Goal: Task Accomplishment & Management: Complete application form

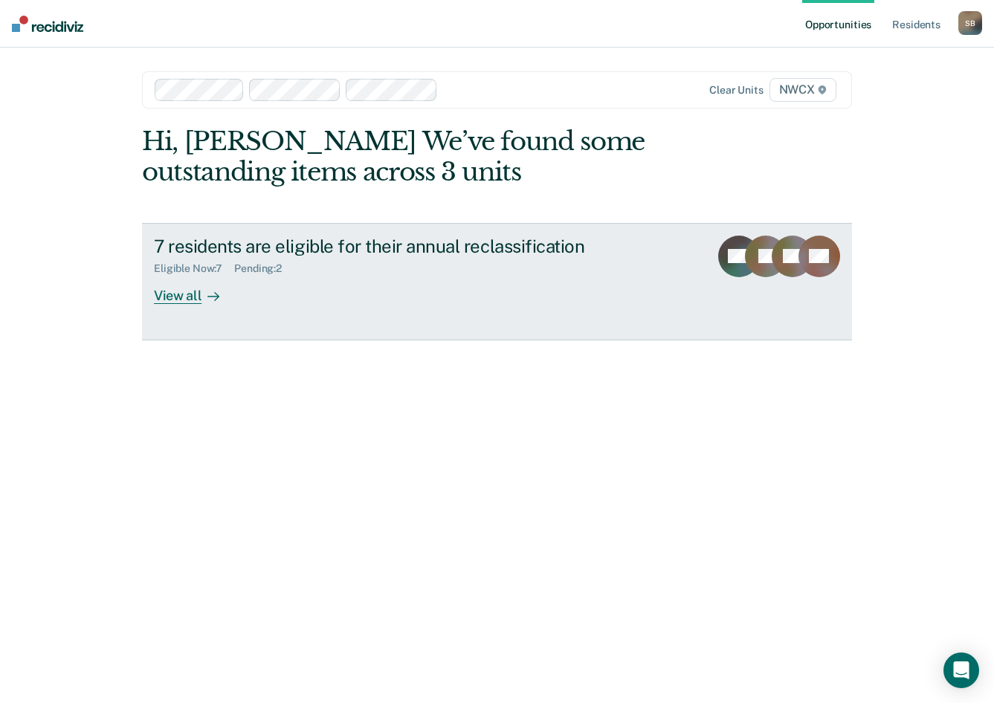
click at [183, 295] on div "View all" at bounding box center [195, 289] width 83 height 29
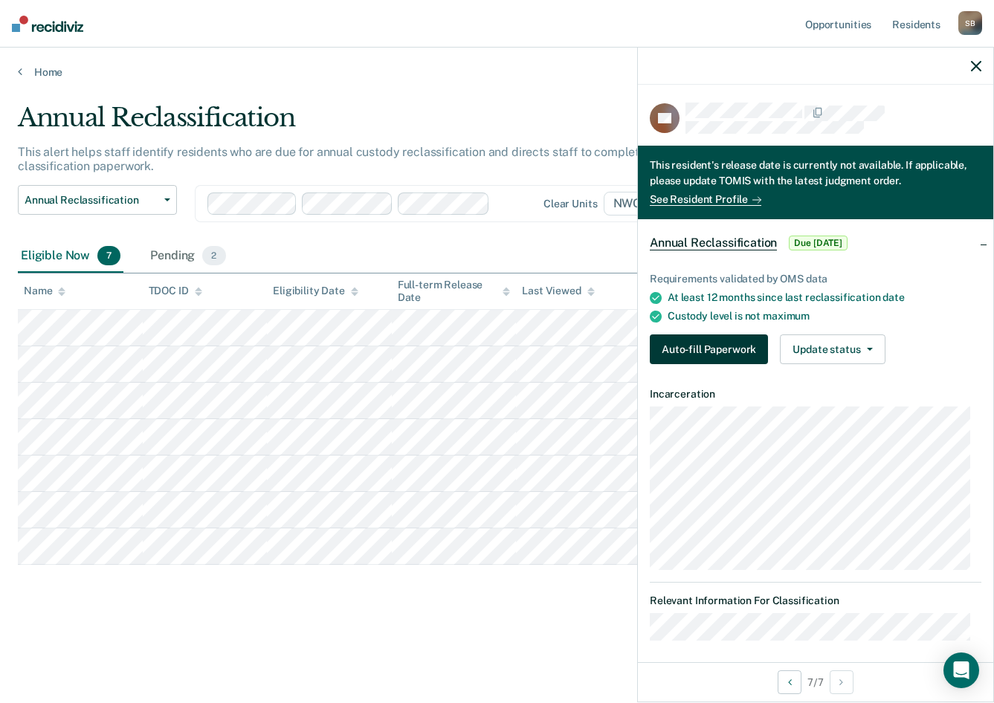
click at [714, 336] on button "Auto-fill Paperwork" at bounding box center [709, 350] width 118 height 30
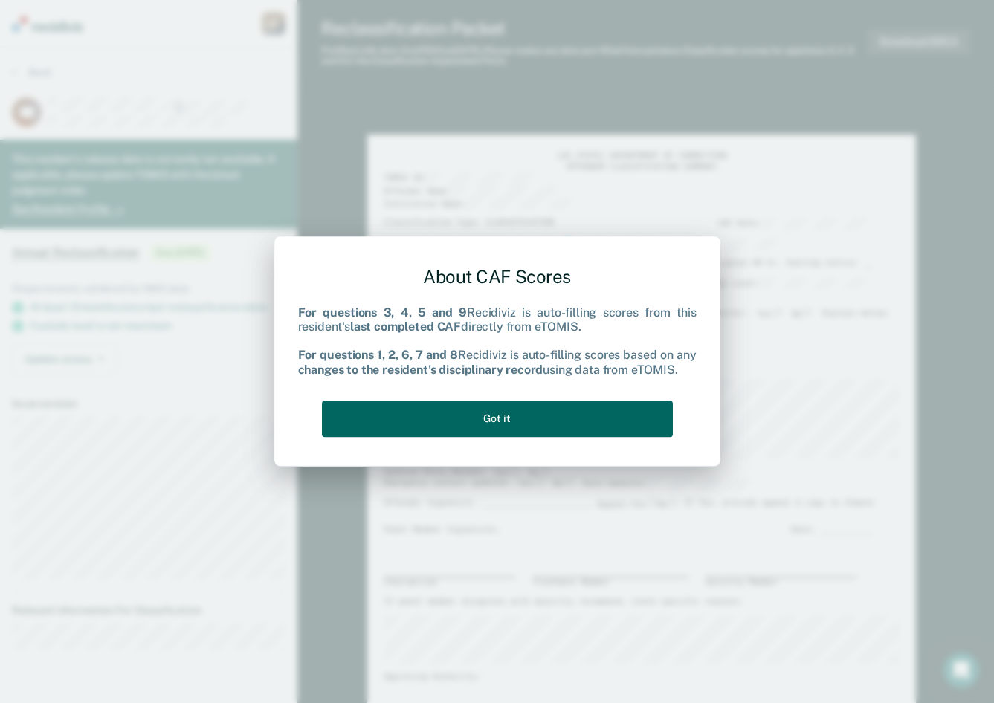
click at [525, 418] on button "Got it" at bounding box center [497, 419] width 351 height 36
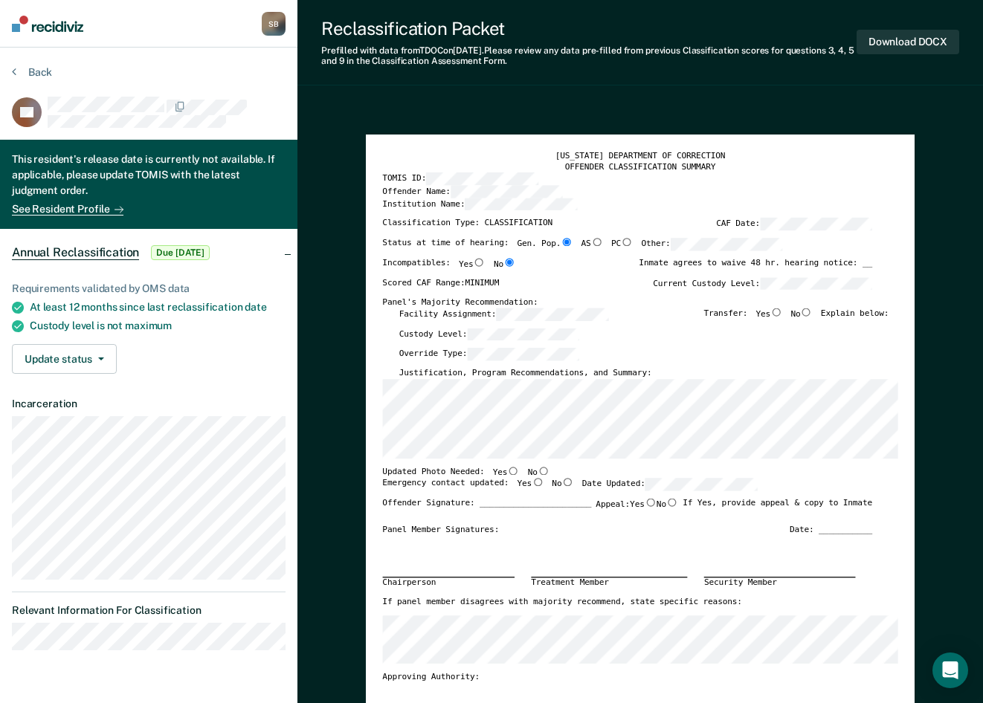
click at [810, 311] on input "No" at bounding box center [807, 312] width 12 height 8
type textarea "x"
radio input "true"
click at [537, 471] on input "No" at bounding box center [543, 470] width 12 height 8
type textarea "x"
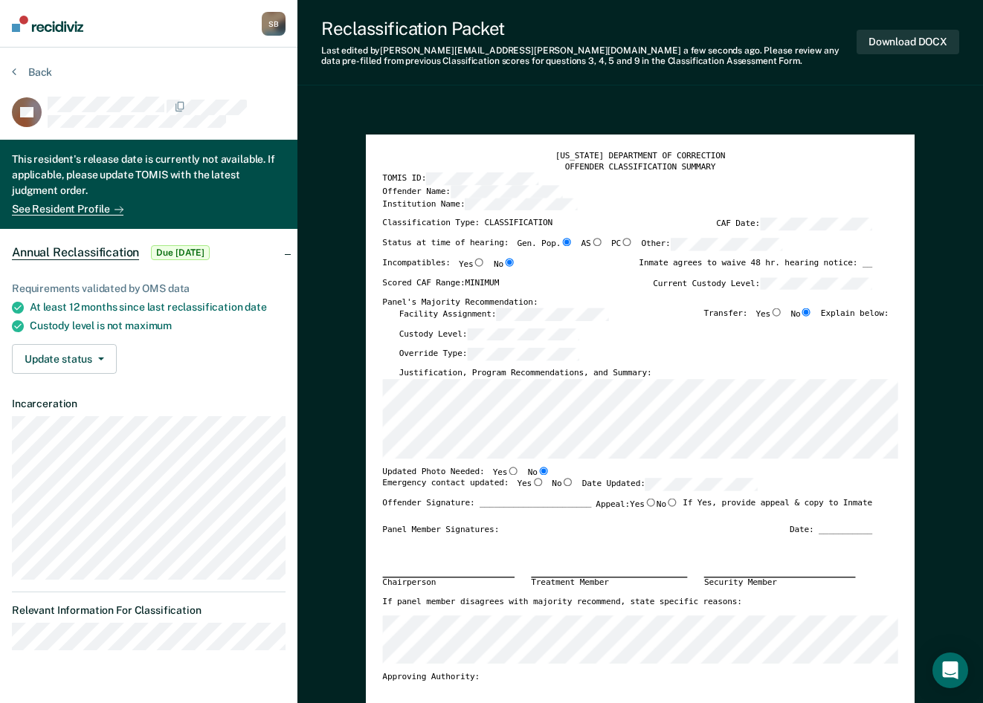
radio input "true"
click at [532, 479] on input "Yes" at bounding box center [538, 482] width 12 height 8
type textarea "x"
radio input "true"
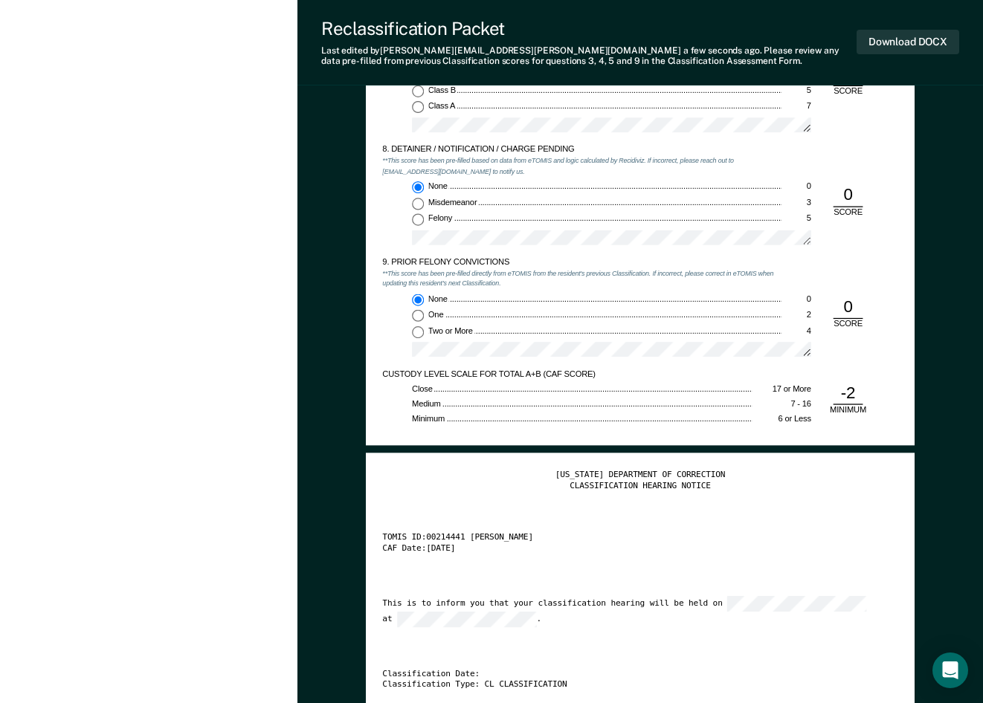
scroll to position [1933, 0]
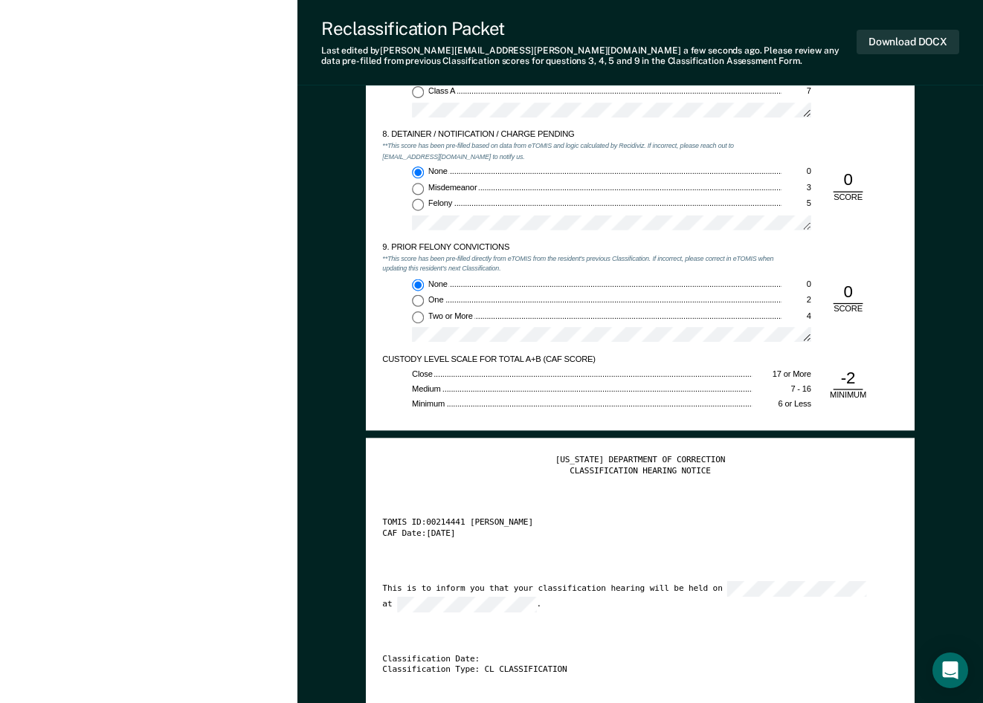
click at [616, 631] on div "TENNESSEE DEPARTMENT OF CORRECTION CLASSIFICATION HEARING NOTICE TOMIS ID: 0021…" at bounding box center [640, 592] width 515 height 274
click at [496, 616] on div "TENNESSEE DEPARTMENT OF CORRECTION CLASSIFICATION HEARING NOTICE TOMIS ID: 0021…" at bounding box center [640, 592] width 515 height 274
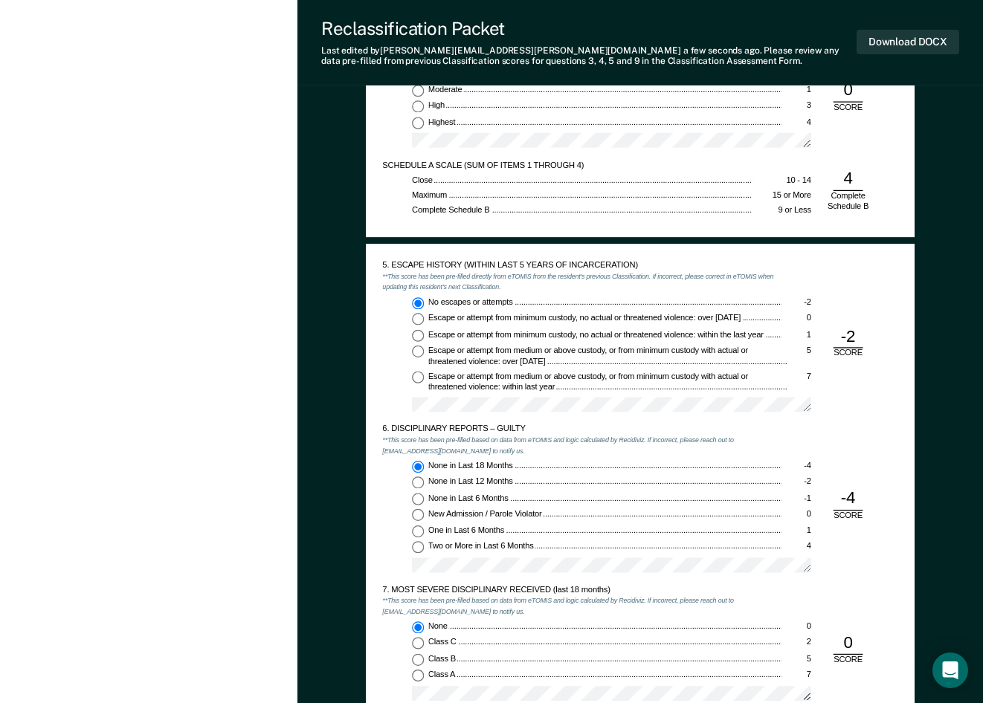
scroll to position [1246, 0]
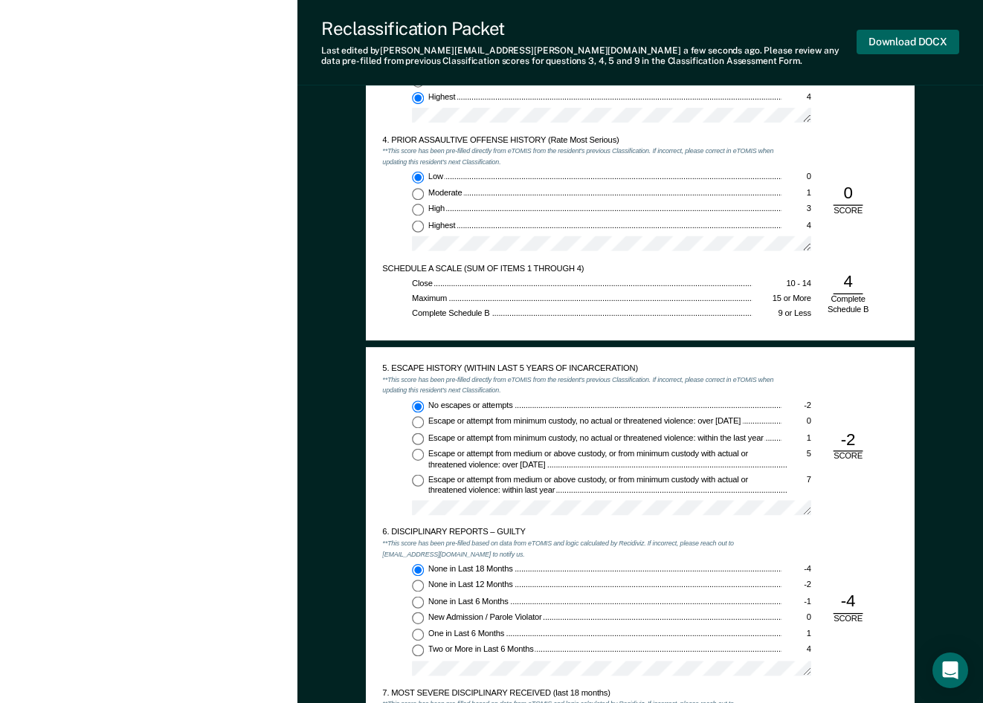
click at [896, 37] on button "Download DOCX" at bounding box center [907, 42] width 103 height 25
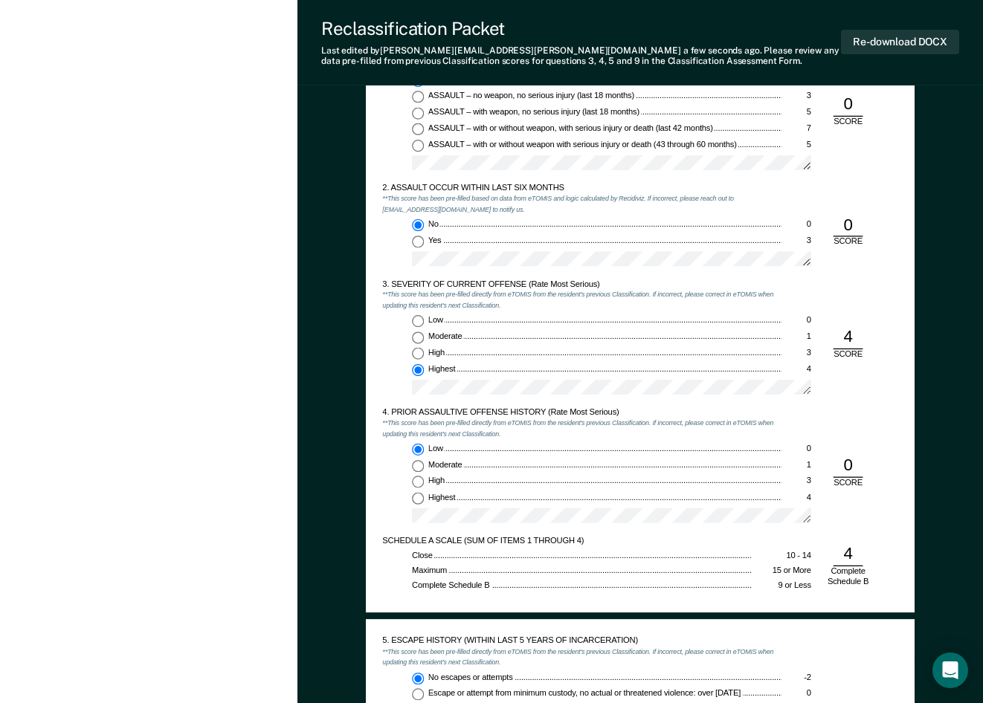
scroll to position [874, 0]
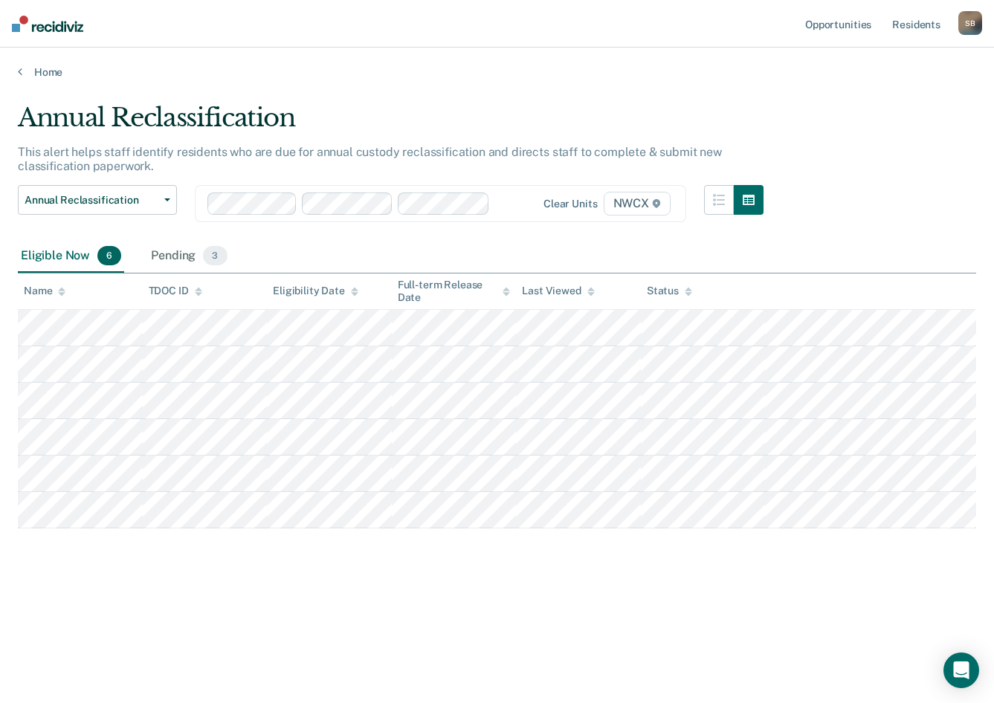
drag, startPoint x: 269, startPoint y: 592, endPoint x: 262, endPoint y: 584, distance: 11.1
click at [270, 592] on div "Annual Reclassification This alert helps staff identify residents who are due f…" at bounding box center [497, 371] width 958 height 537
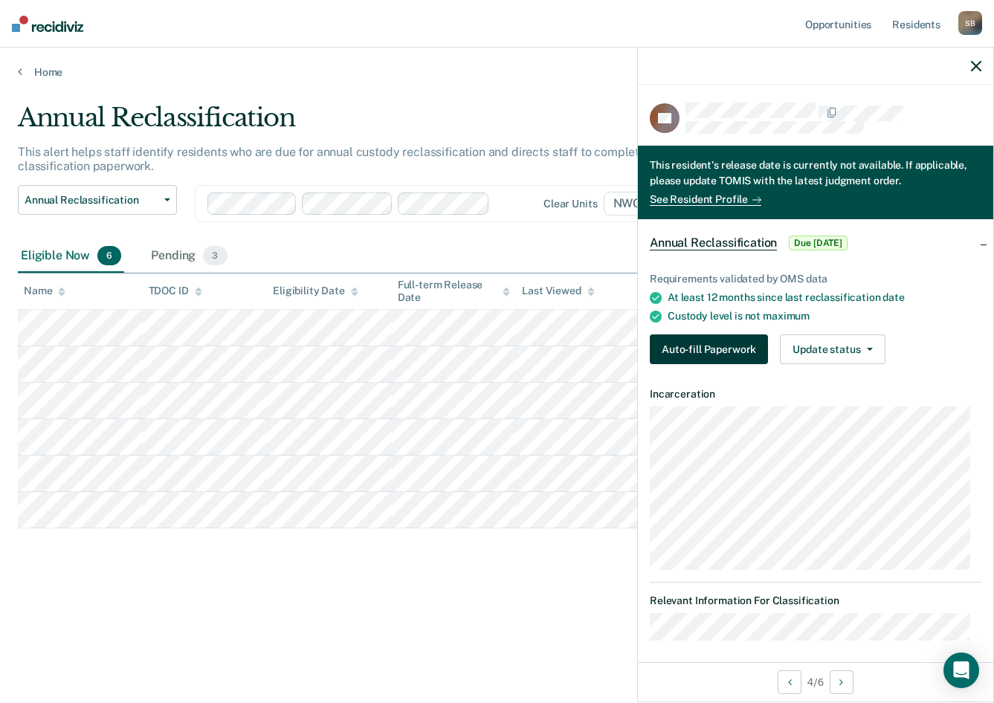
click at [740, 342] on button "Auto-fill Paperwork" at bounding box center [709, 350] width 118 height 30
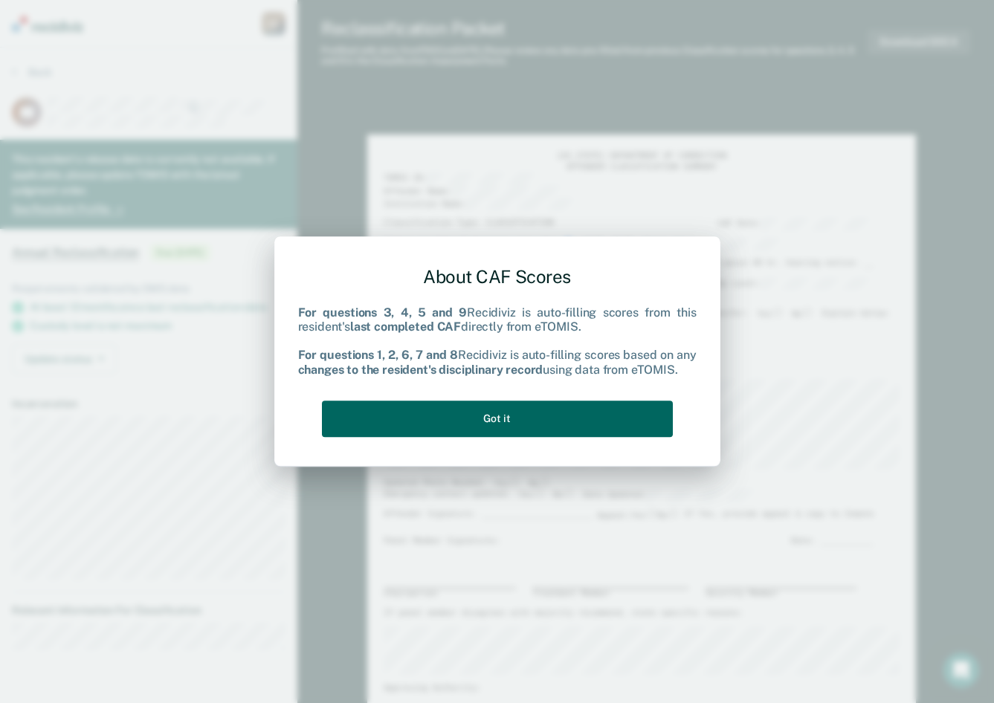
click at [546, 423] on button "Got it" at bounding box center [497, 419] width 351 height 36
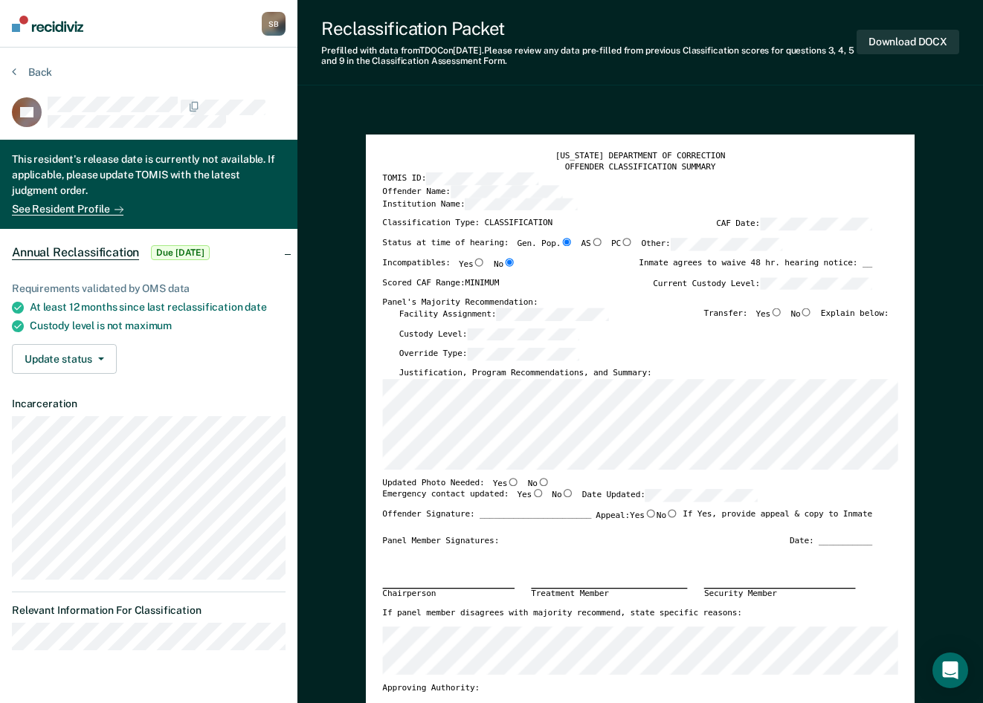
drag, startPoint x: 334, startPoint y: 505, endPoint x: 358, endPoint y: 414, distance: 94.0
click at [508, 482] on input "Yes" at bounding box center [514, 481] width 12 height 8
type textarea "x"
radio input "true"
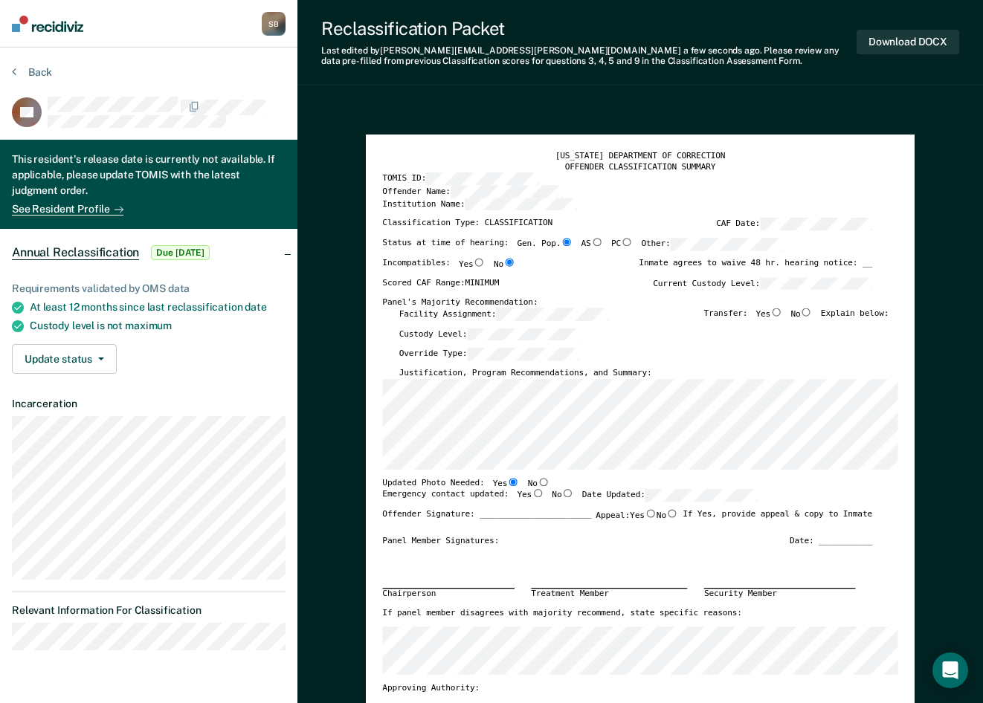
click at [813, 311] on input "No" at bounding box center [807, 312] width 12 height 8
type textarea "x"
radio input "true"
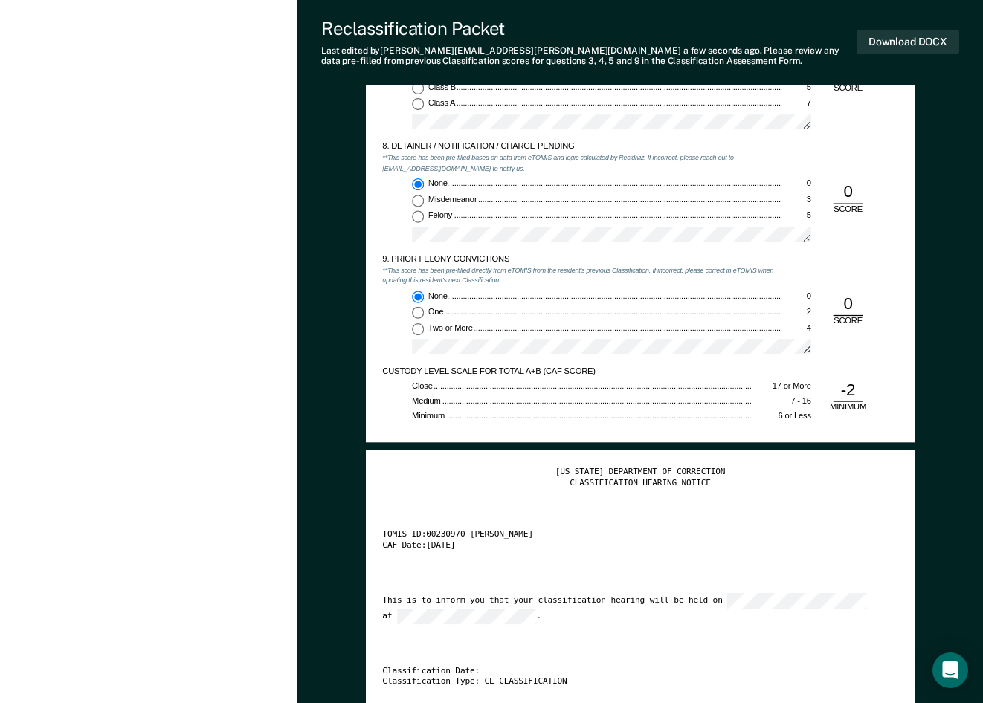
scroll to position [2007, 0]
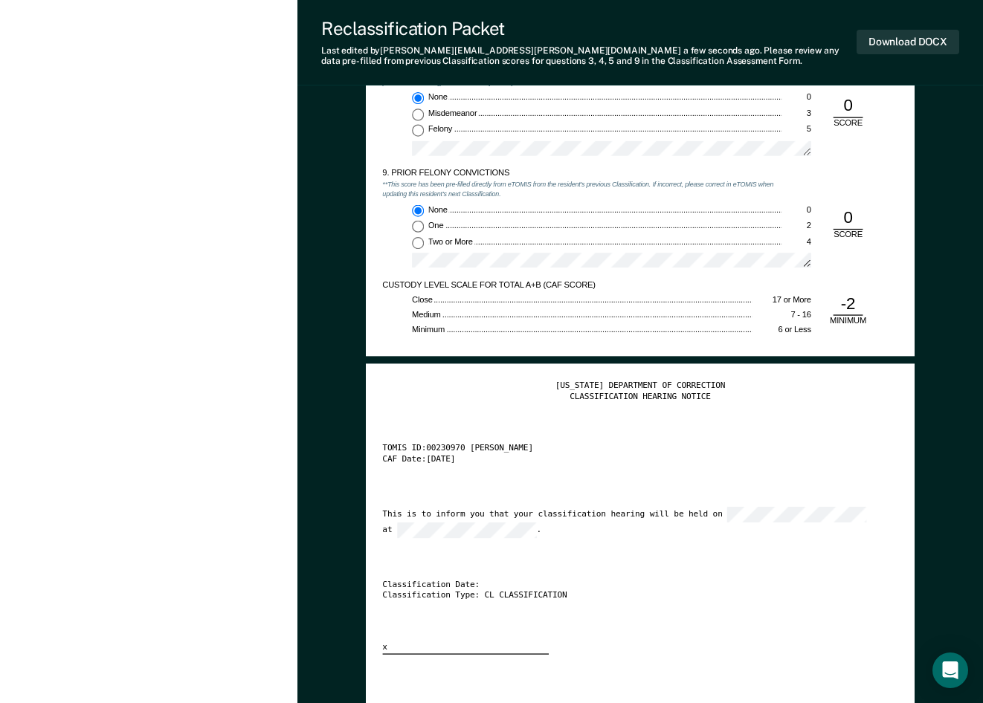
click at [494, 523] on div "This is to inform you that your classification hearing will be held on at ." at bounding box center [628, 522] width 490 height 31
click at [700, 580] on div "Classification Date:" at bounding box center [628, 585] width 490 height 11
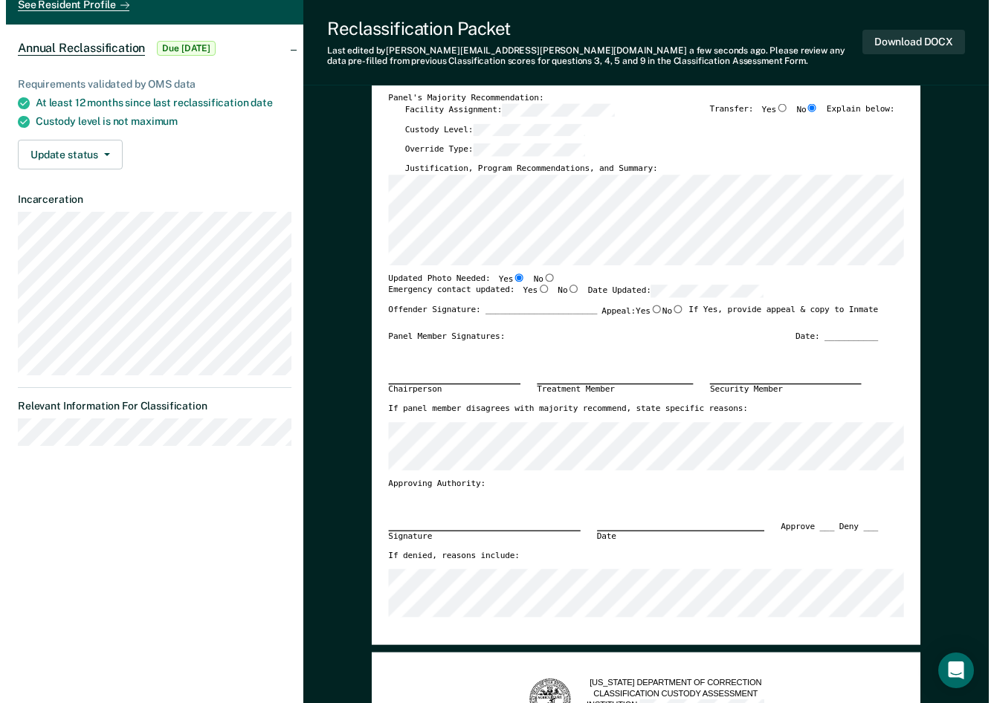
scroll to position [0, 0]
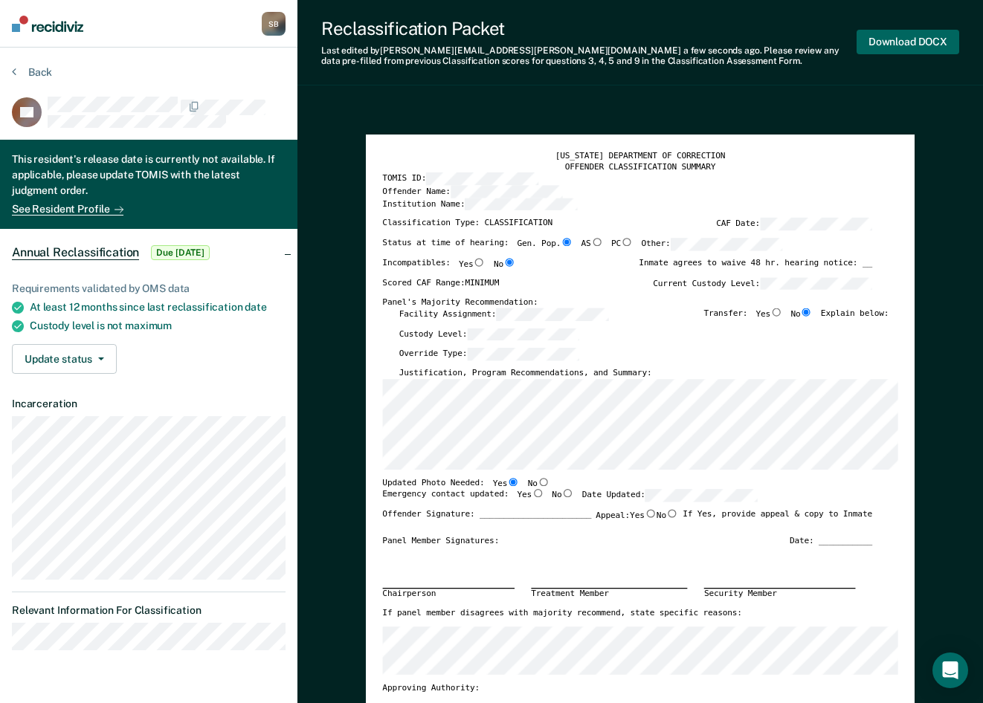
click at [915, 37] on button "Download DOCX" at bounding box center [907, 42] width 103 height 25
type textarea "x"
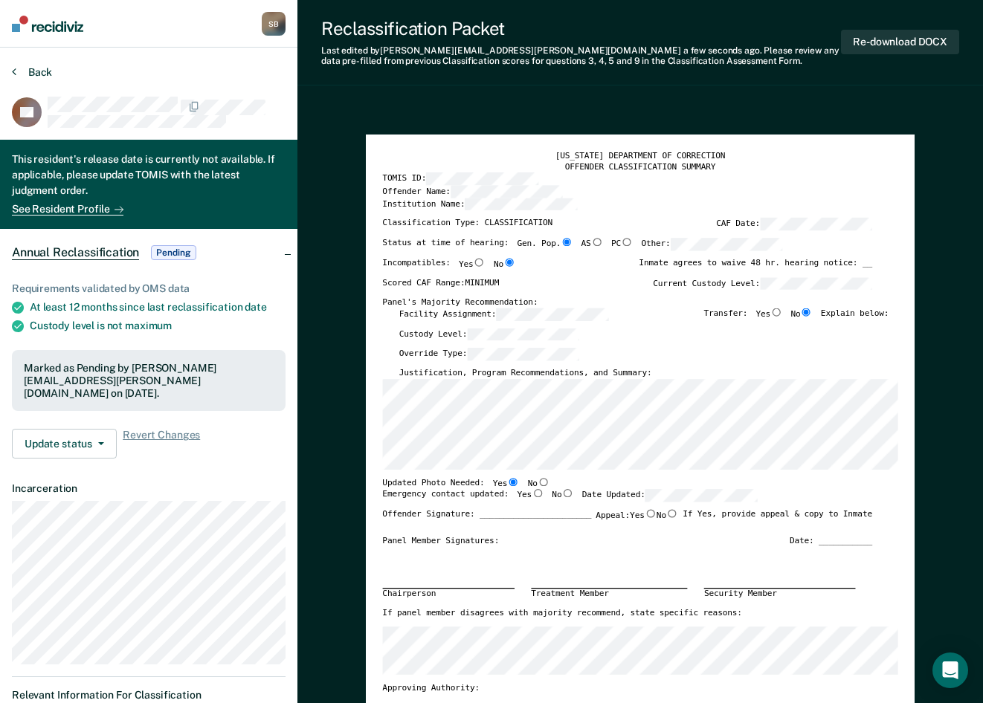
click at [33, 69] on button "Back" at bounding box center [32, 71] width 40 height 13
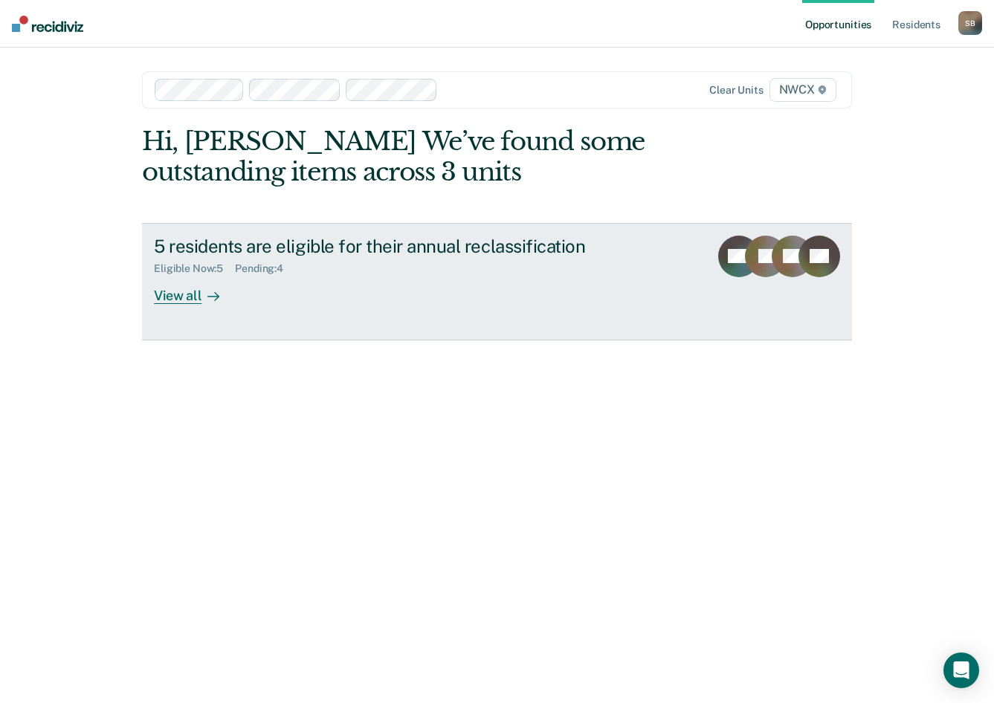
click at [179, 296] on div "View all" at bounding box center [195, 289] width 83 height 29
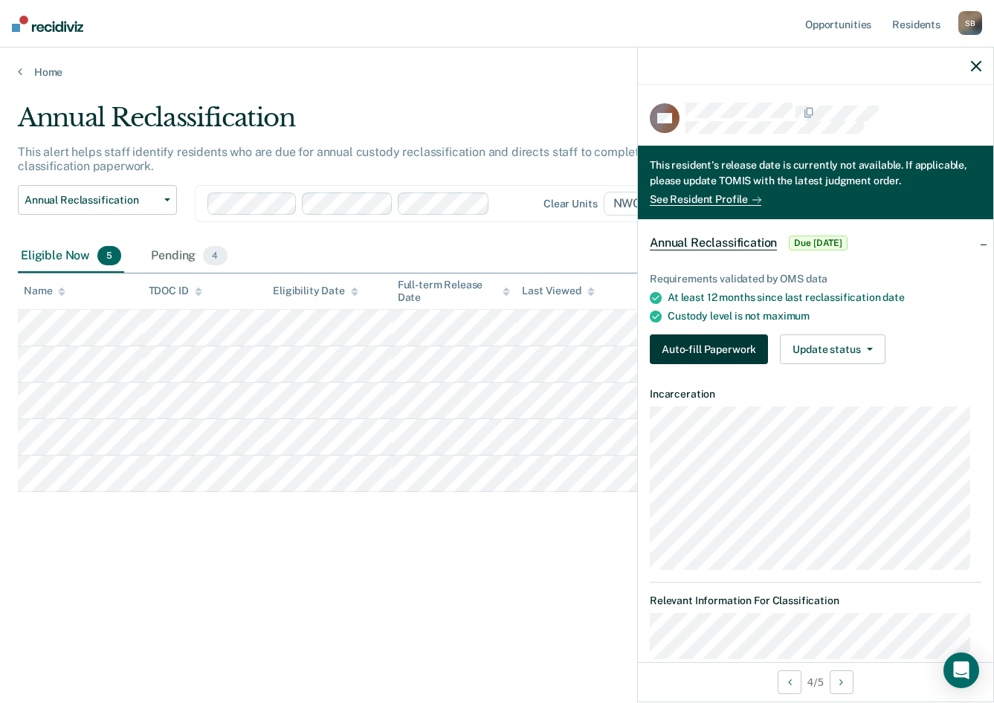
click at [694, 349] on button "Auto-fill Paperwork" at bounding box center [709, 350] width 118 height 30
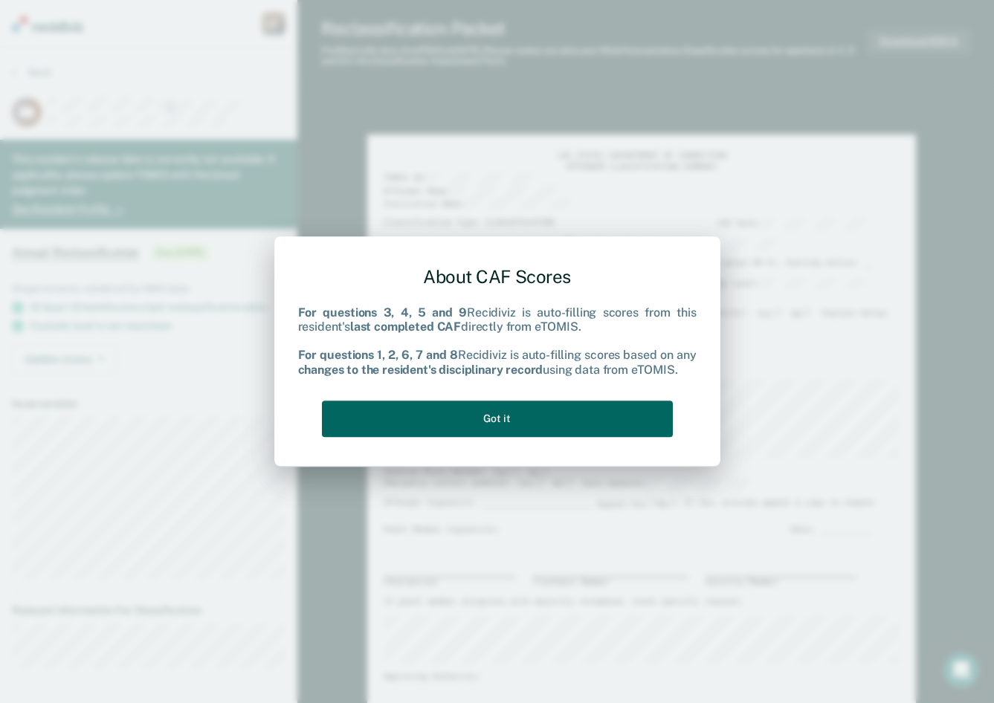
click at [502, 416] on button "Got it" at bounding box center [497, 419] width 351 height 36
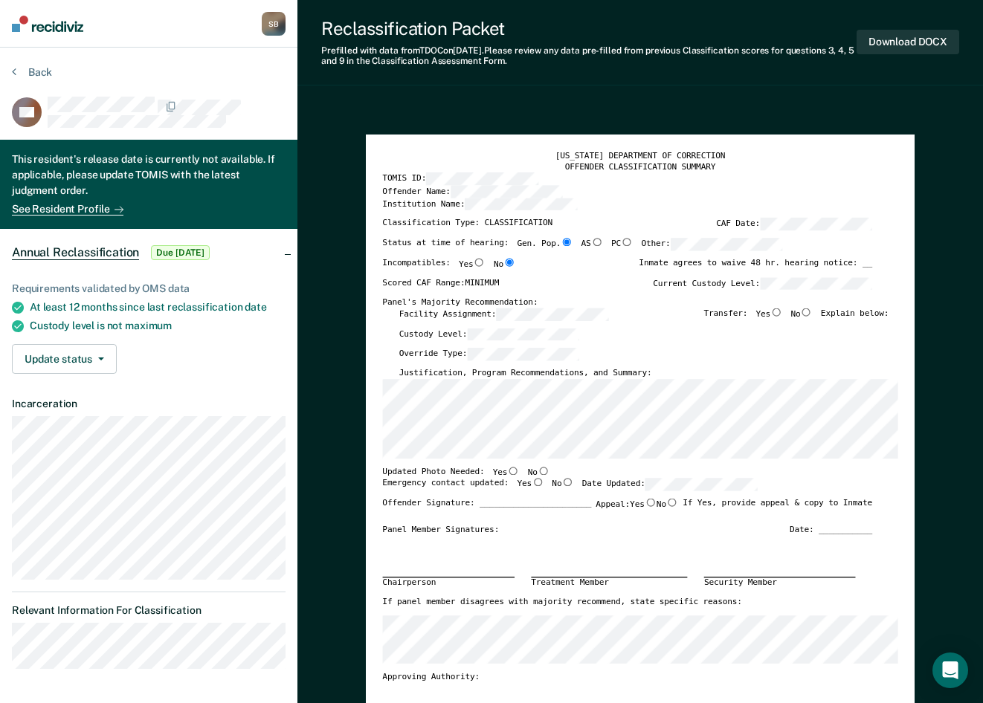
click at [812, 312] on input "No" at bounding box center [807, 312] width 12 height 8
type textarea "x"
radio input "true"
click at [537, 472] on input "No" at bounding box center [543, 470] width 12 height 8
type textarea "x"
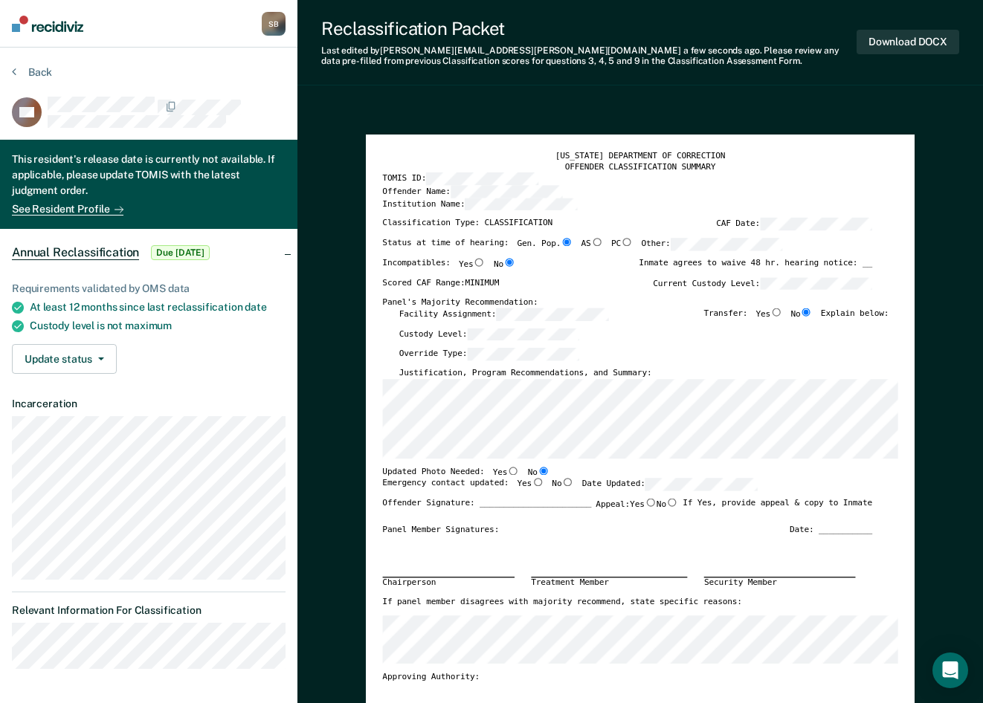
radio input "true"
click at [508, 471] on input "Yes" at bounding box center [514, 470] width 12 height 8
type textarea "x"
radio input "true"
radio input "false"
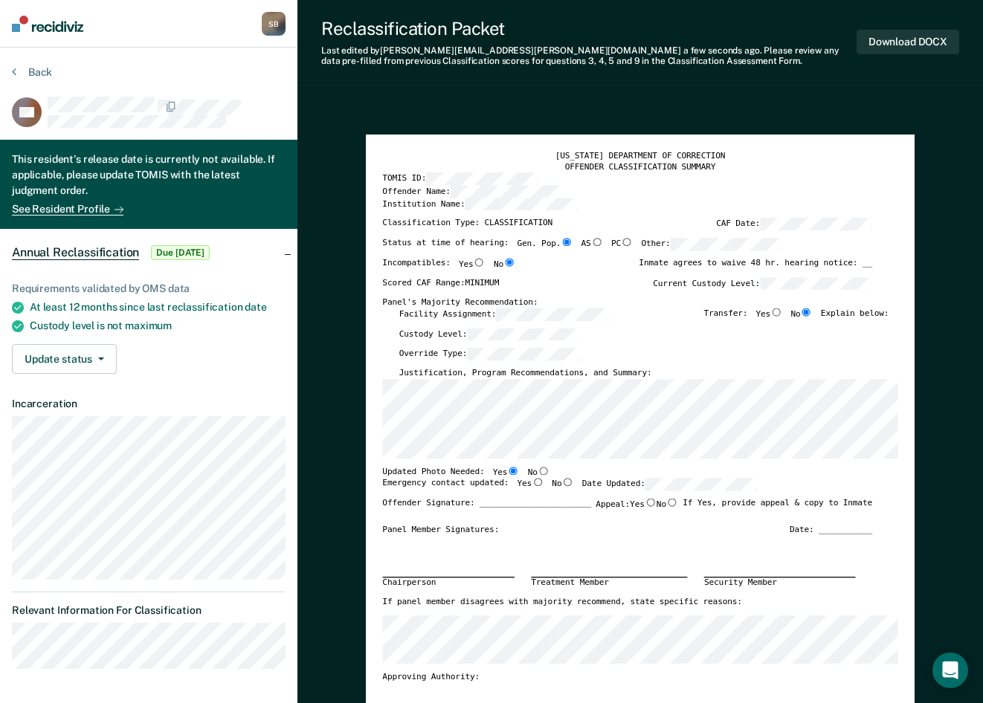
click at [532, 482] on input "Yes" at bounding box center [538, 482] width 12 height 8
type textarea "x"
radio input "true"
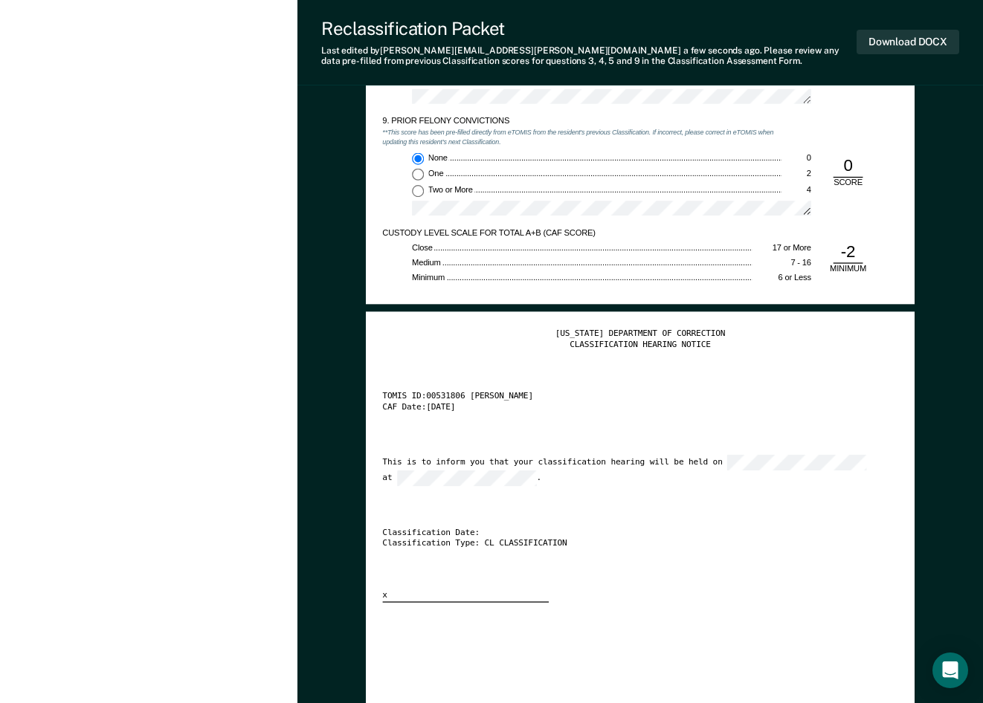
scroll to position [2081, 0]
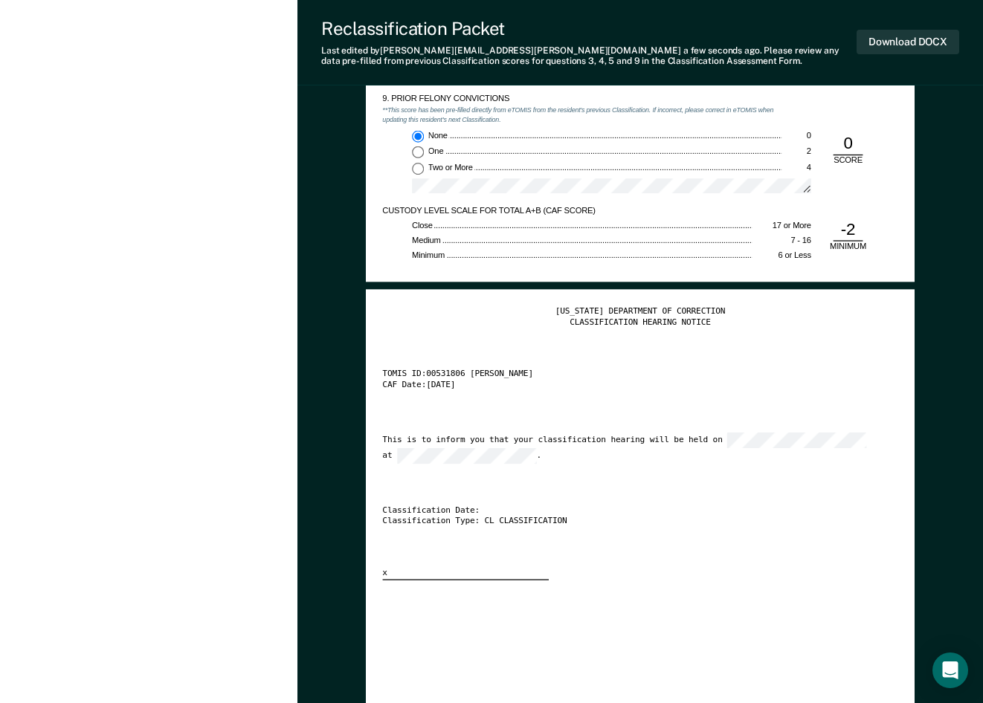
click at [454, 472] on div "[US_STATE] DEPARTMENT OF CORRECTION CLASSIFICATION HEARING NOTICE TOMIS ID: 005…" at bounding box center [640, 443] width 515 height 274
click at [899, 36] on button "Download DOCX" at bounding box center [907, 42] width 103 height 25
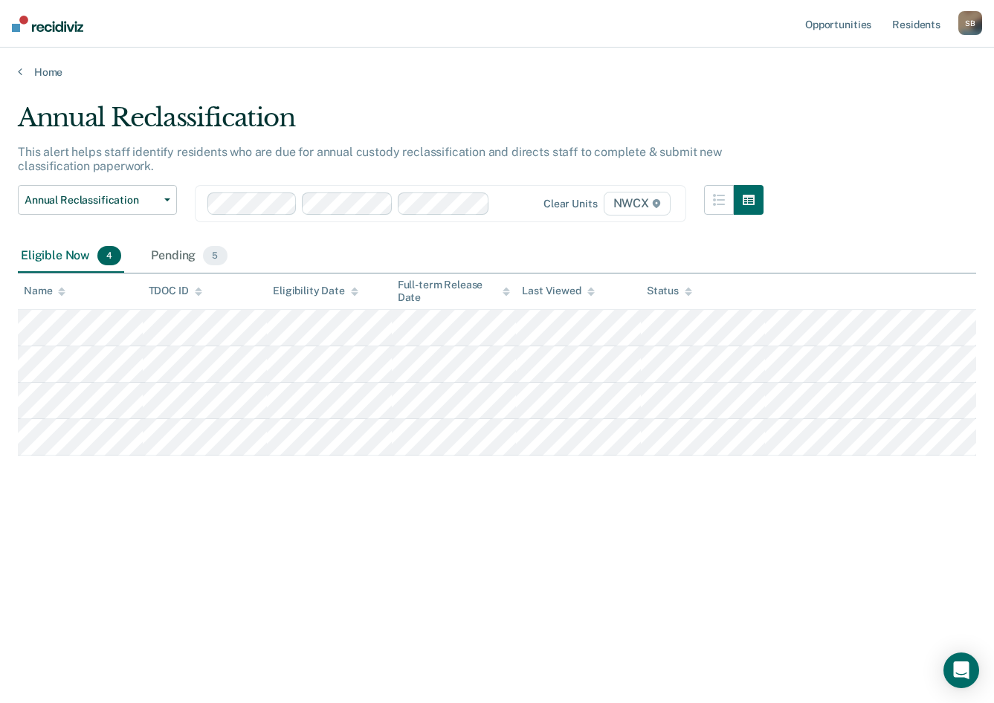
click at [474, 563] on div "Annual Reclassification This alert helps staff identify residents who are due f…" at bounding box center [497, 347] width 958 height 489
click at [246, 499] on div "Annual Reclassification This alert helps staff identify residents who are due f…" at bounding box center [497, 347] width 958 height 489
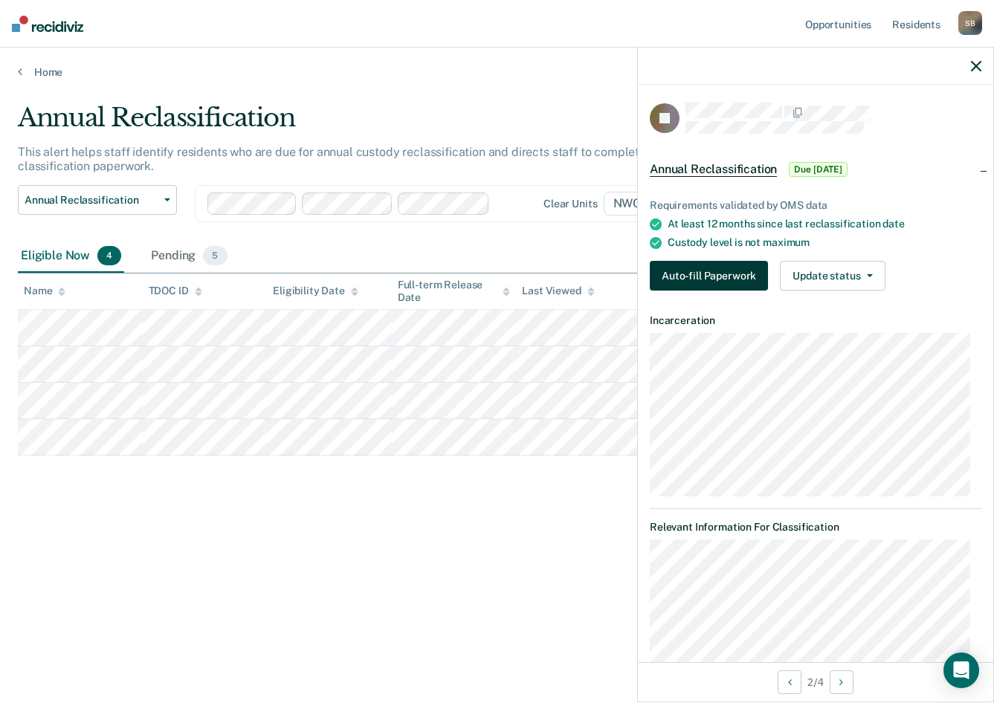
click at [725, 271] on button "Auto-fill Paperwork" at bounding box center [709, 276] width 118 height 30
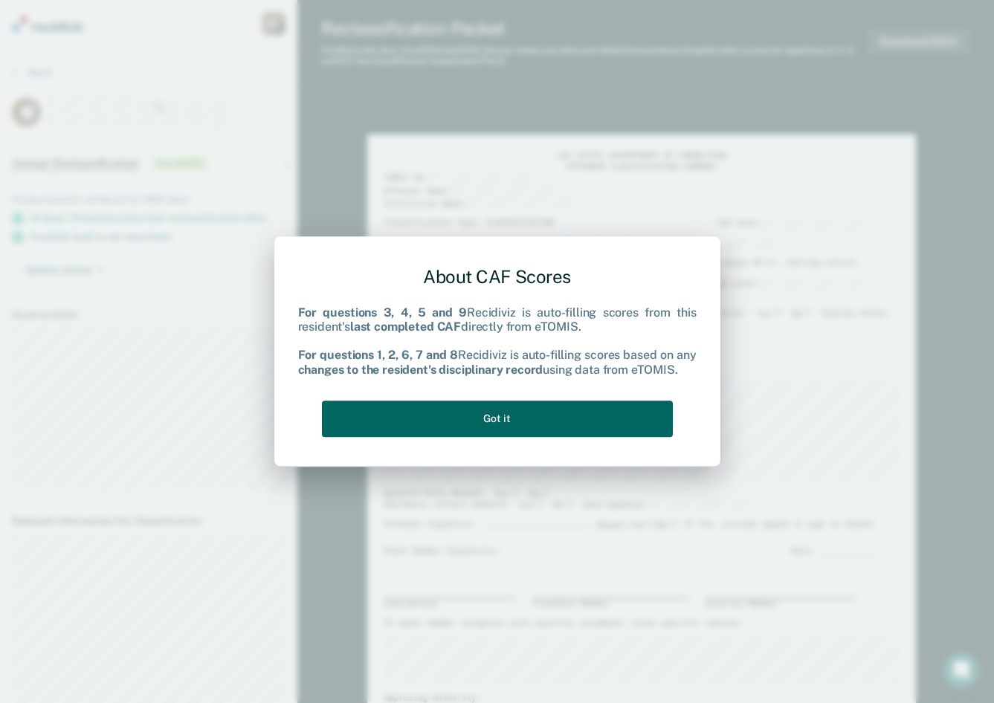
click at [506, 418] on button "Got it" at bounding box center [497, 419] width 351 height 36
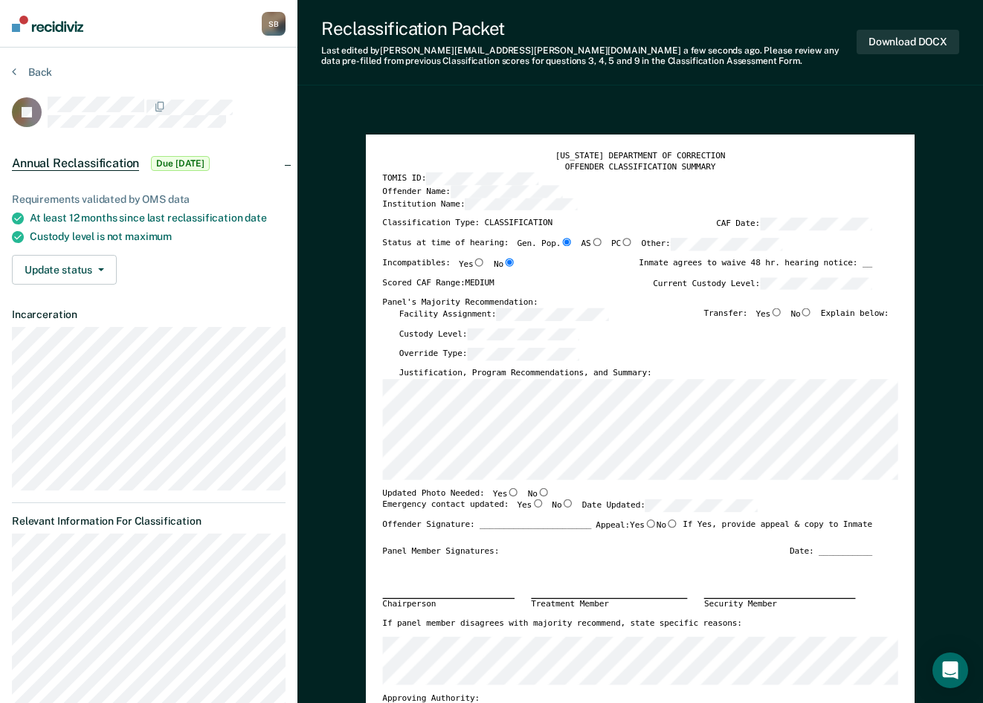
click at [809, 310] on input "No" at bounding box center [807, 312] width 12 height 8
type textarea "x"
radio input "true"
click at [537, 493] on input "No" at bounding box center [543, 492] width 12 height 8
type textarea "x"
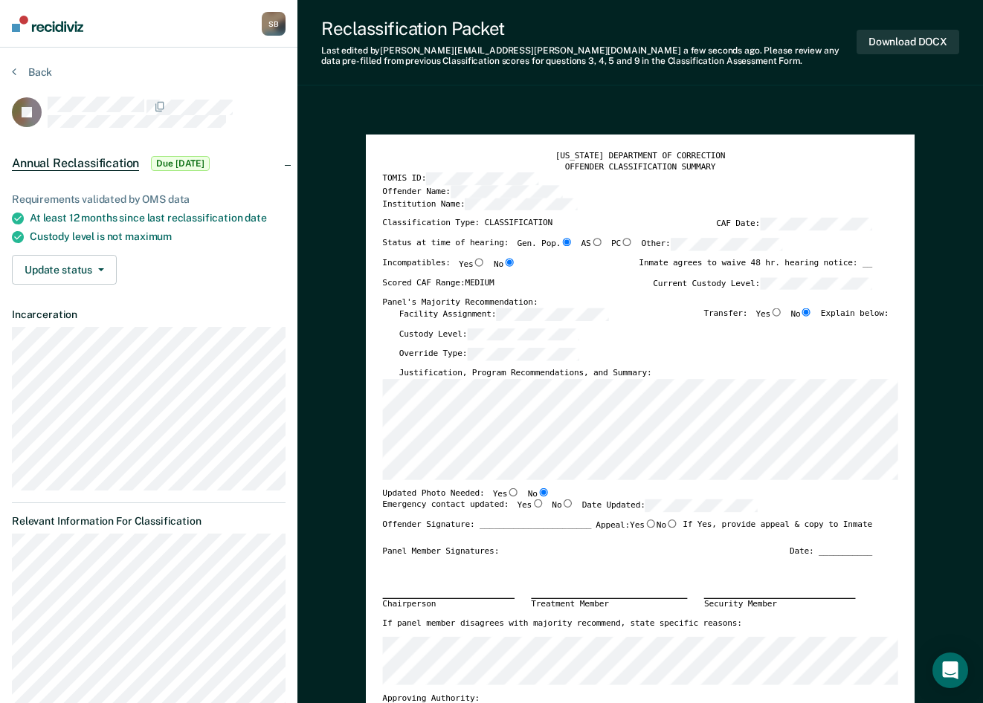
radio input "true"
click at [532, 504] on input "Yes" at bounding box center [538, 504] width 12 height 8
type textarea "x"
radio input "true"
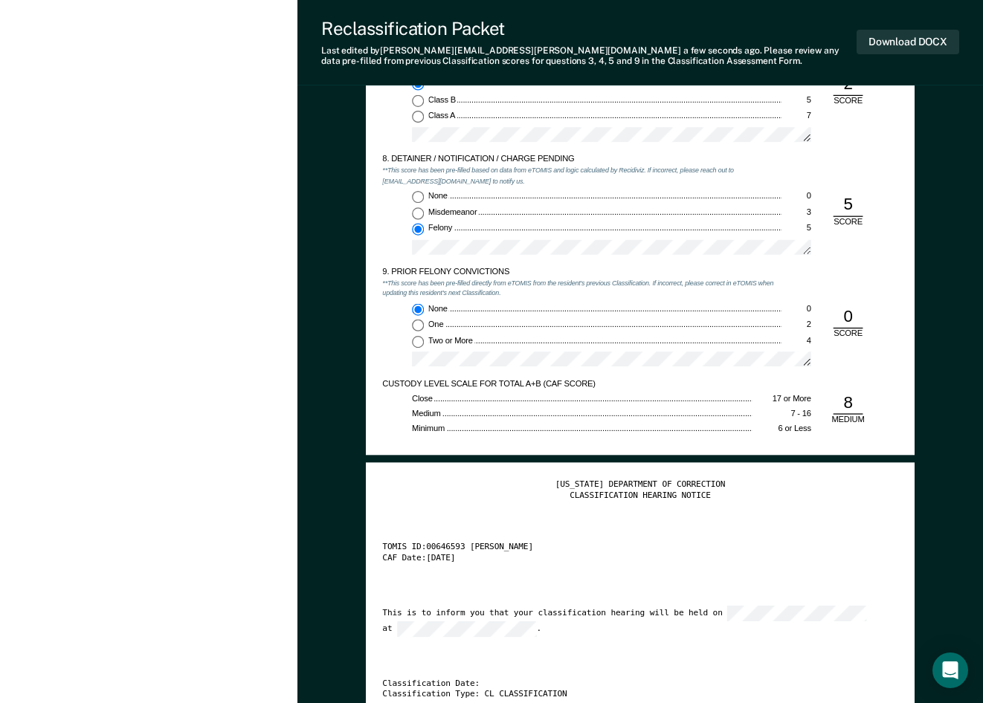
scroll to position [1933, 0]
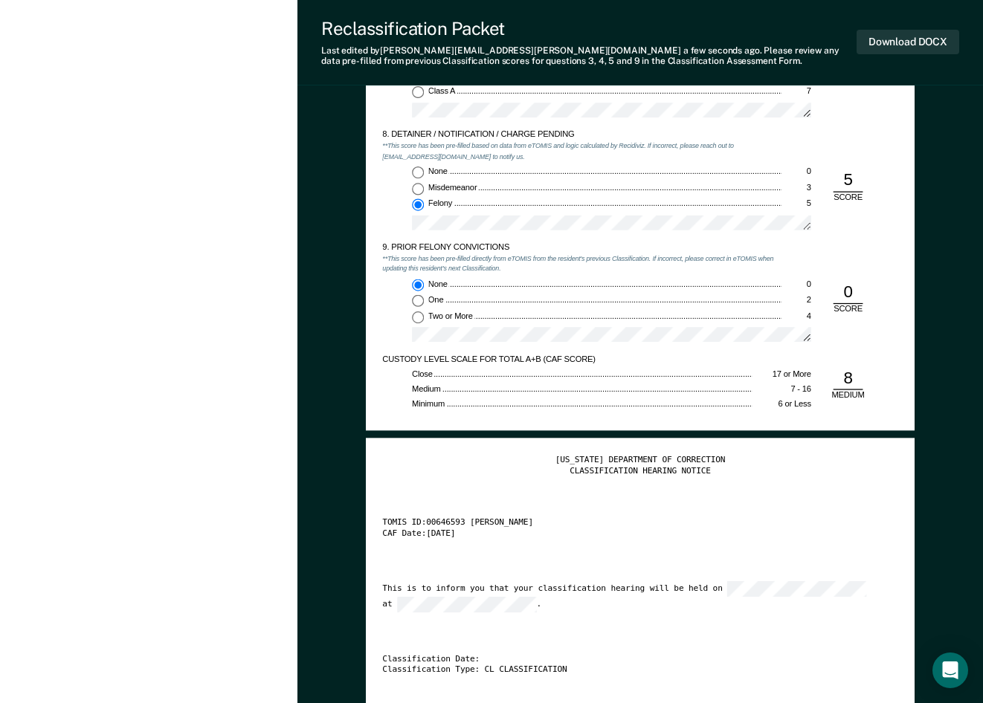
click at [569, 627] on div "[US_STATE] DEPARTMENT OF CORRECTION CLASSIFICATION HEARING NOTICE TOMIS ID: 006…" at bounding box center [640, 592] width 515 height 274
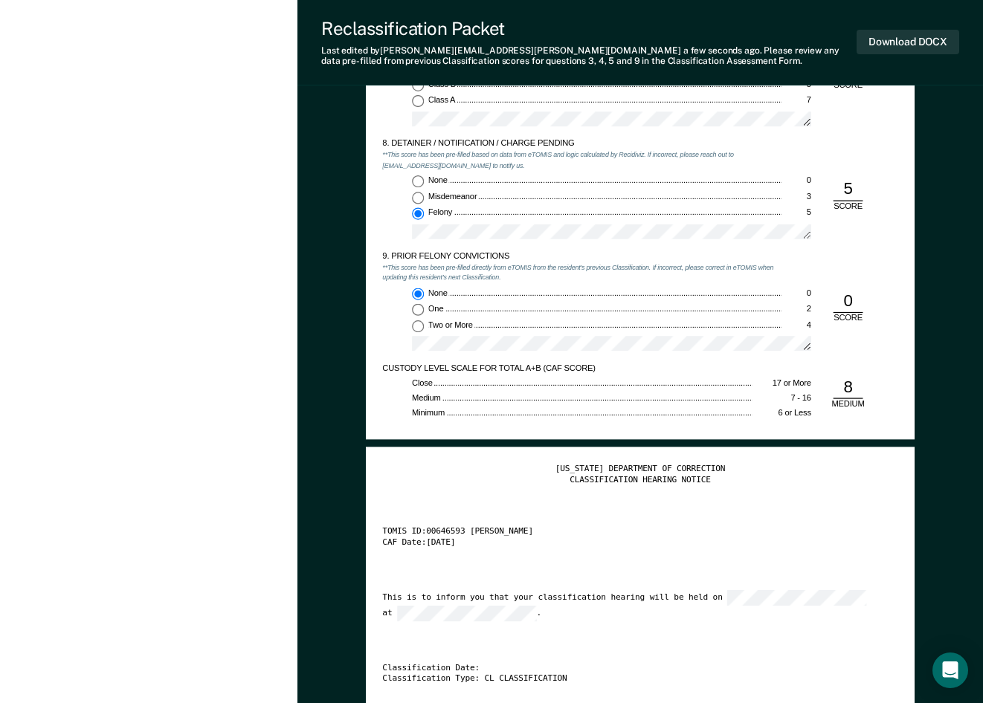
scroll to position [1915, 0]
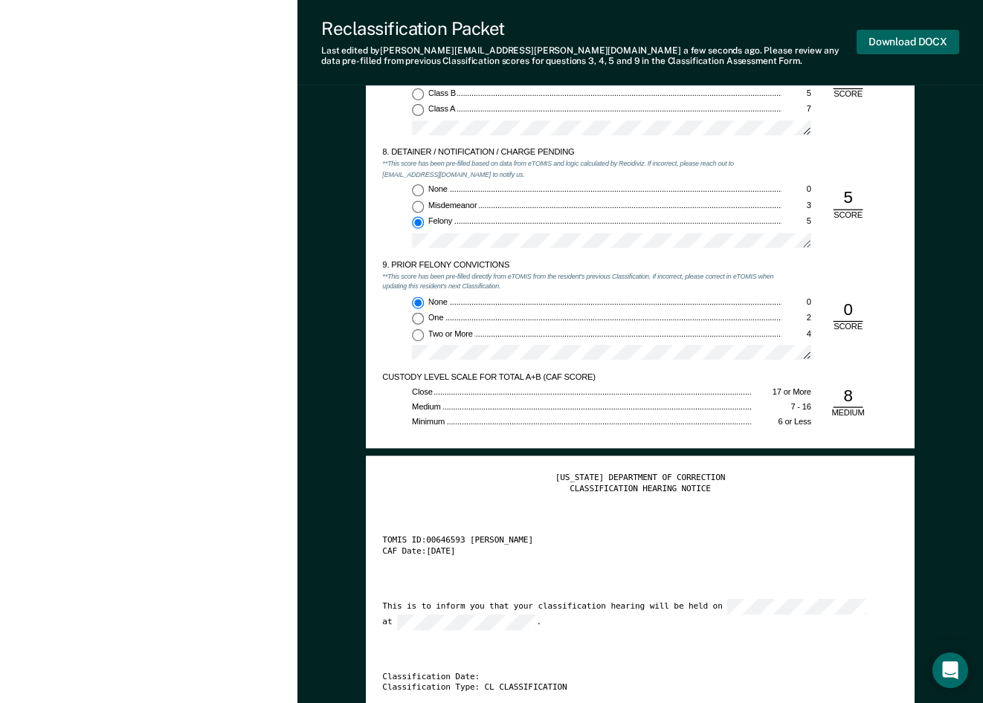
click at [933, 38] on button "Download DOCX" at bounding box center [907, 42] width 103 height 25
drag, startPoint x: 325, startPoint y: 259, endPoint x: 316, endPoint y: 219, distance: 40.4
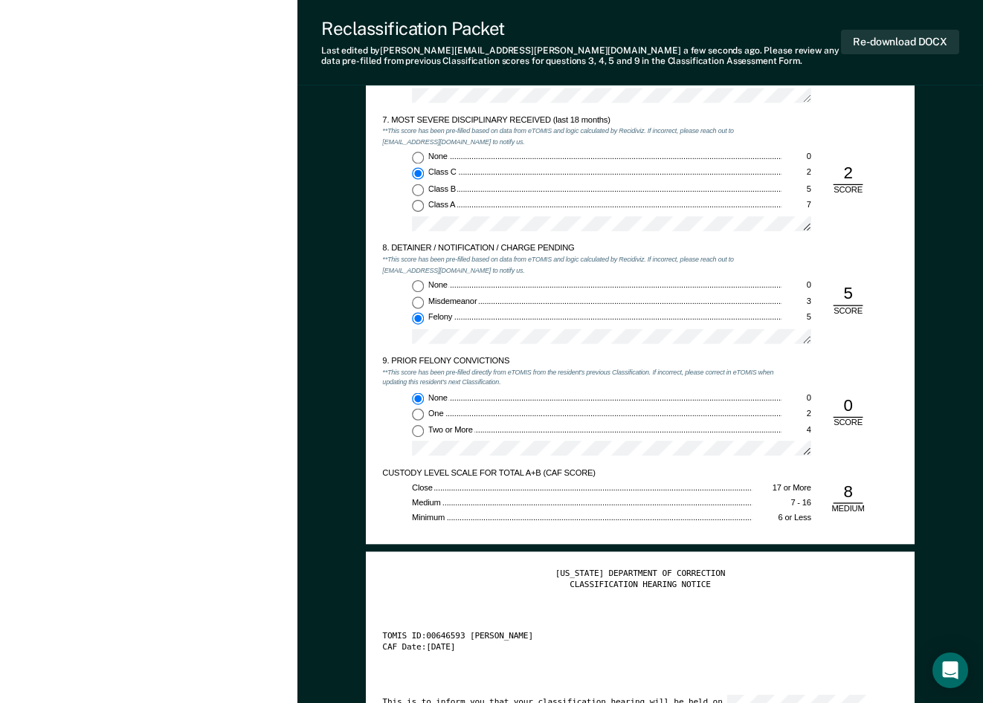
scroll to position [1692, 0]
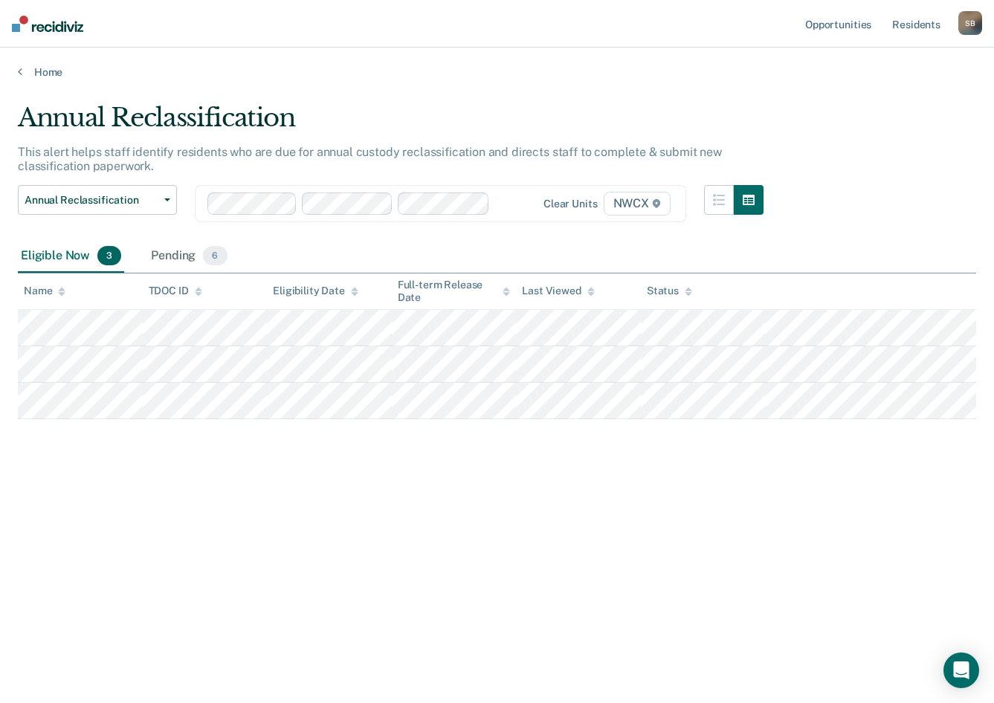
drag, startPoint x: 312, startPoint y: 482, endPoint x: 230, endPoint y: 427, distance: 99.2
click at [311, 482] on div "Annual Reclassification This alert helps staff identify residents who are due f…" at bounding box center [497, 347] width 958 height 489
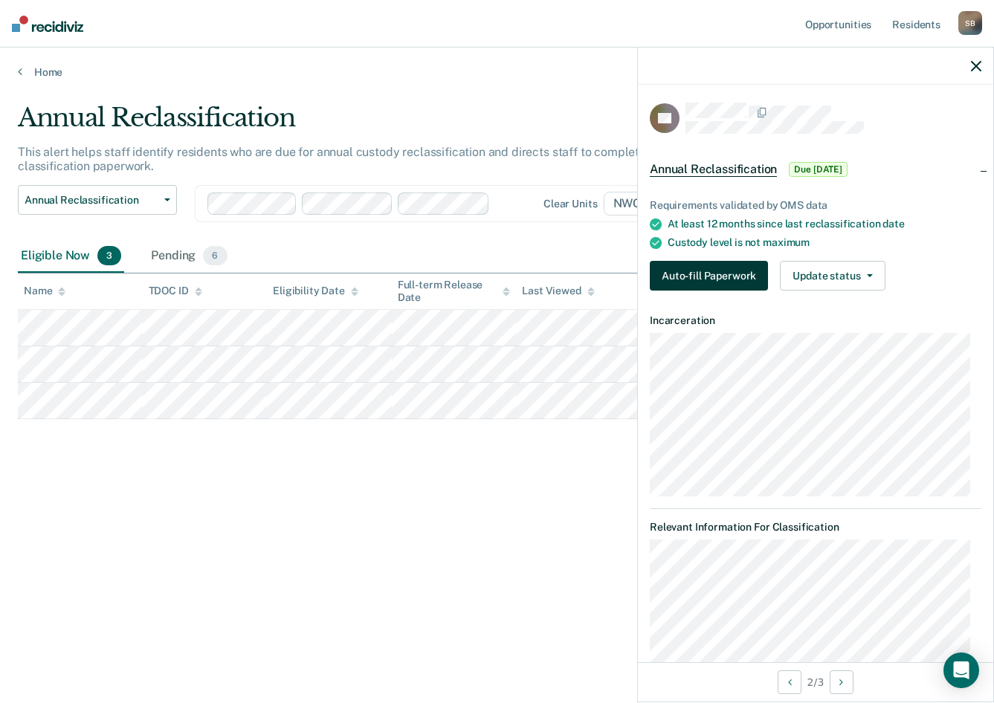
click at [707, 273] on button "Auto-fill Paperwork" at bounding box center [709, 276] width 118 height 30
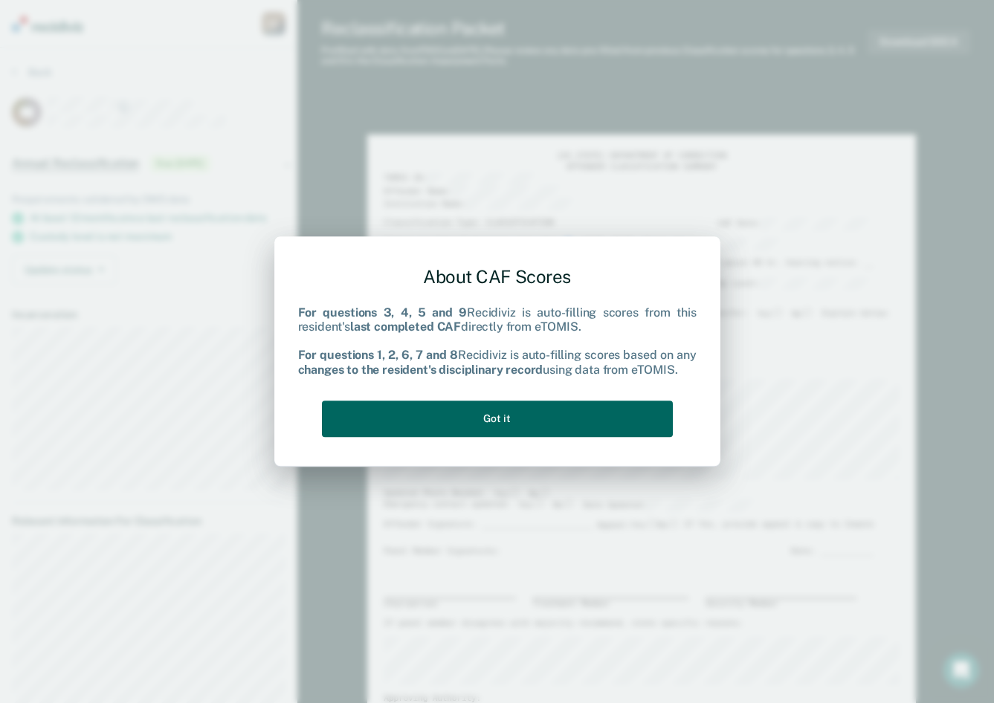
drag, startPoint x: 530, startPoint y: 410, endPoint x: 597, endPoint y: 399, distance: 67.8
click at [532, 411] on button "Got it" at bounding box center [497, 419] width 351 height 36
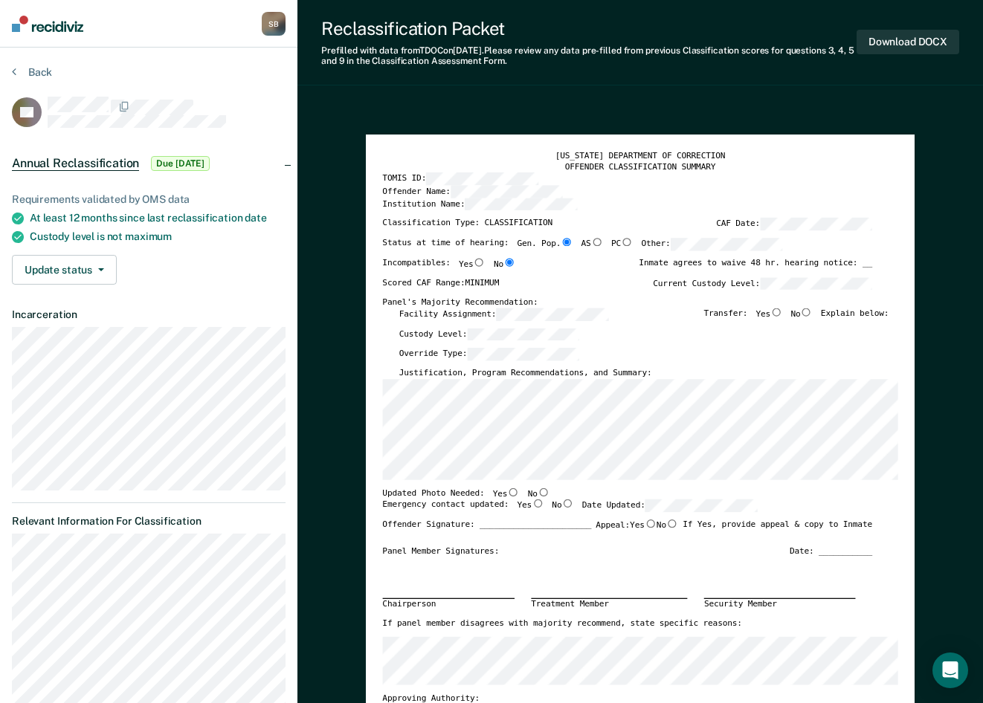
click at [813, 312] on input "No" at bounding box center [807, 312] width 12 height 8
type textarea "x"
radio input "true"
click at [537, 492] on input "No" at bounding box center [543, 492] width 12 height 8
type textarea "x"
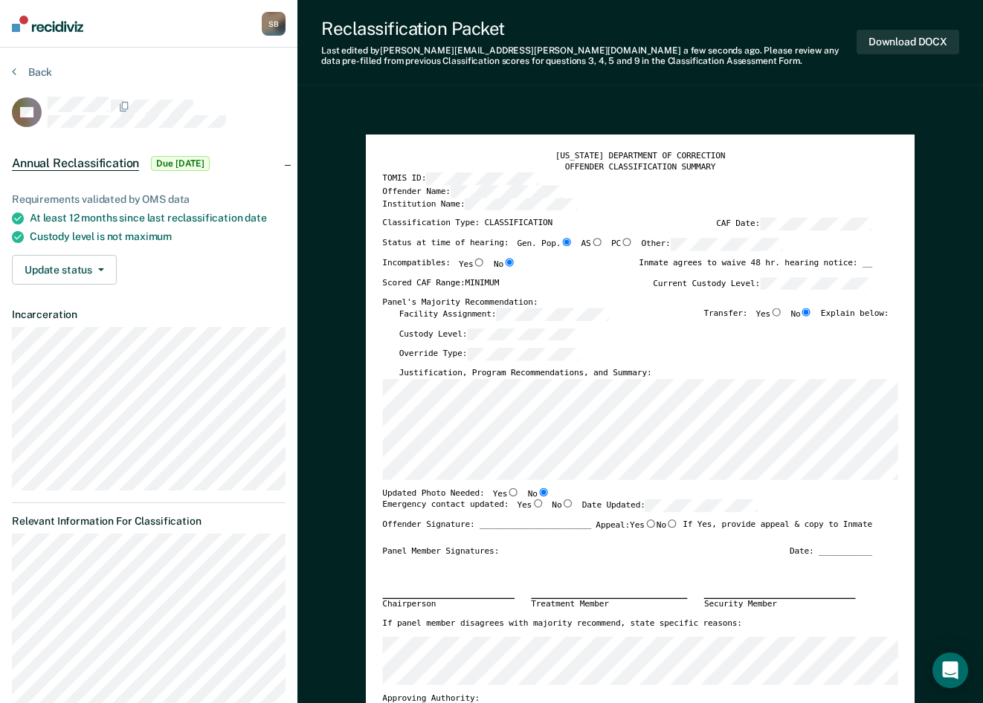
radio input "true"
click at [532, 503] on input "Yes" at bounding box center [538, 504] width 12 height 8
type textarea "x"
radio input "true"
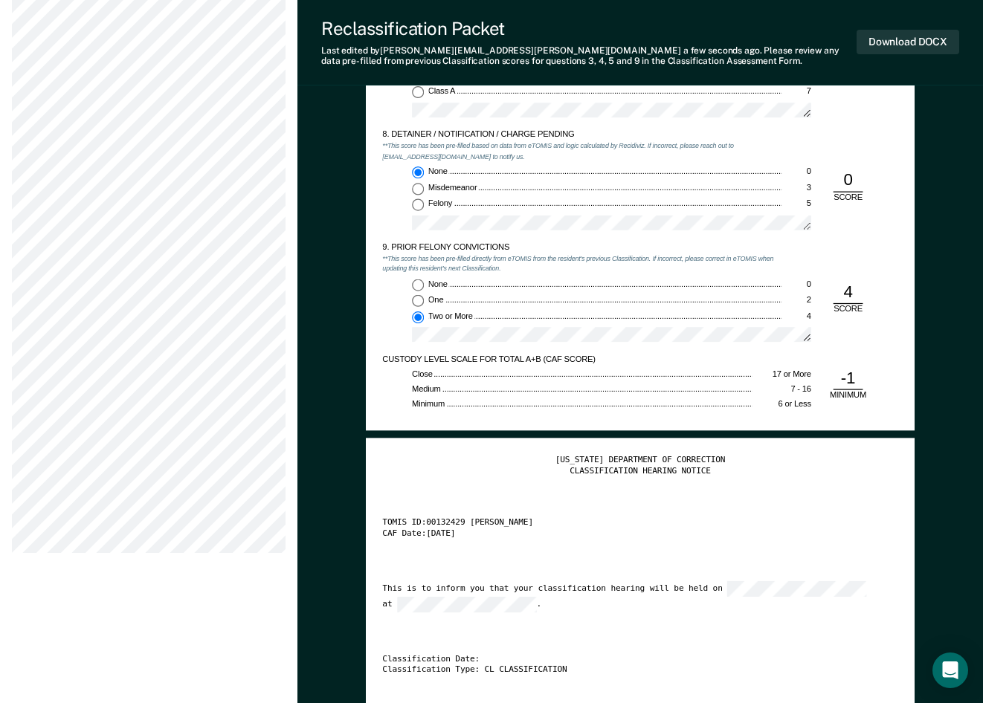
scroll to position [2081, 0]
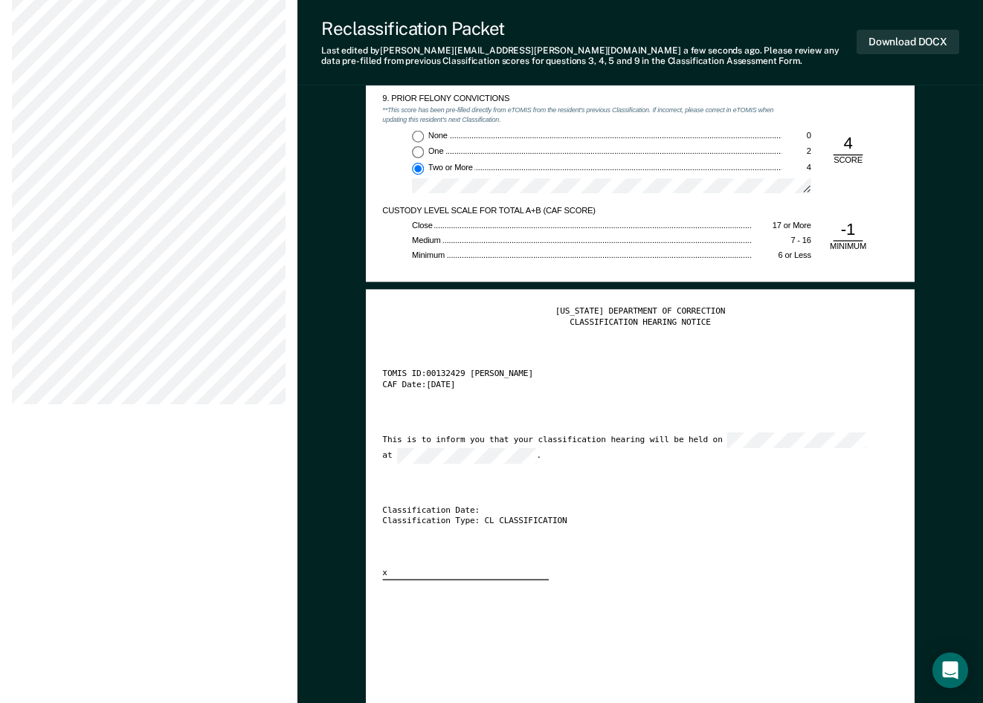
click at [626, 509] on div "Classification Date:" at bounding box center [628, 510] width 490 height 11
click at [911, 37] on button "Download DOCX" at bounding box center [907, 42] width 103 height 25
type textarea "x"
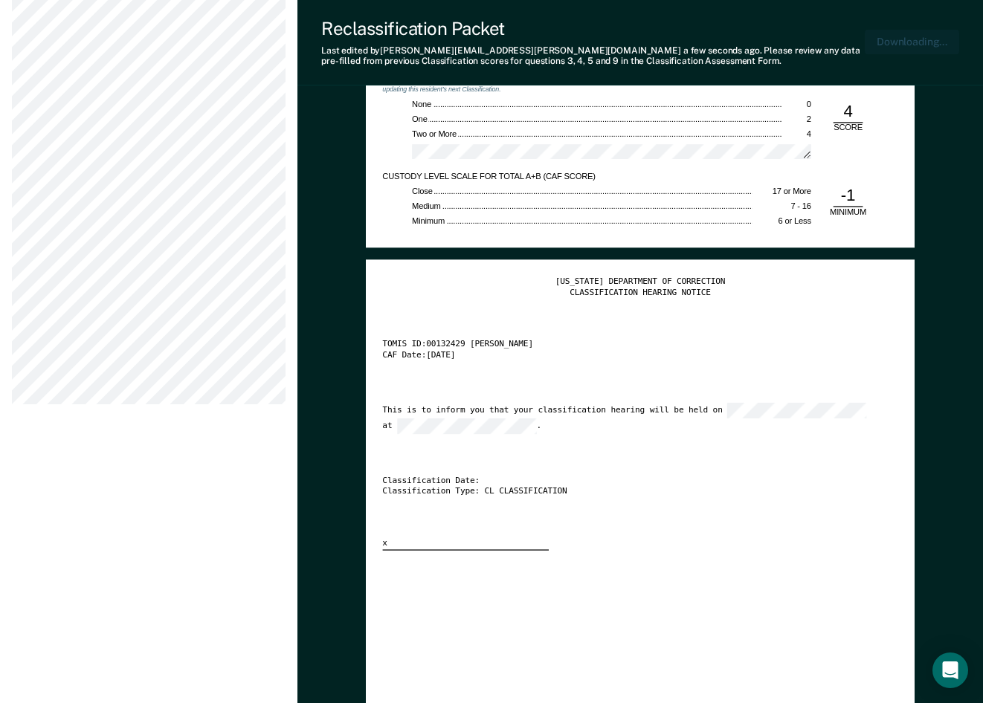
scroll to position [2154, 0]
